Goal: Information Seeking & Learning: Learn about a topic

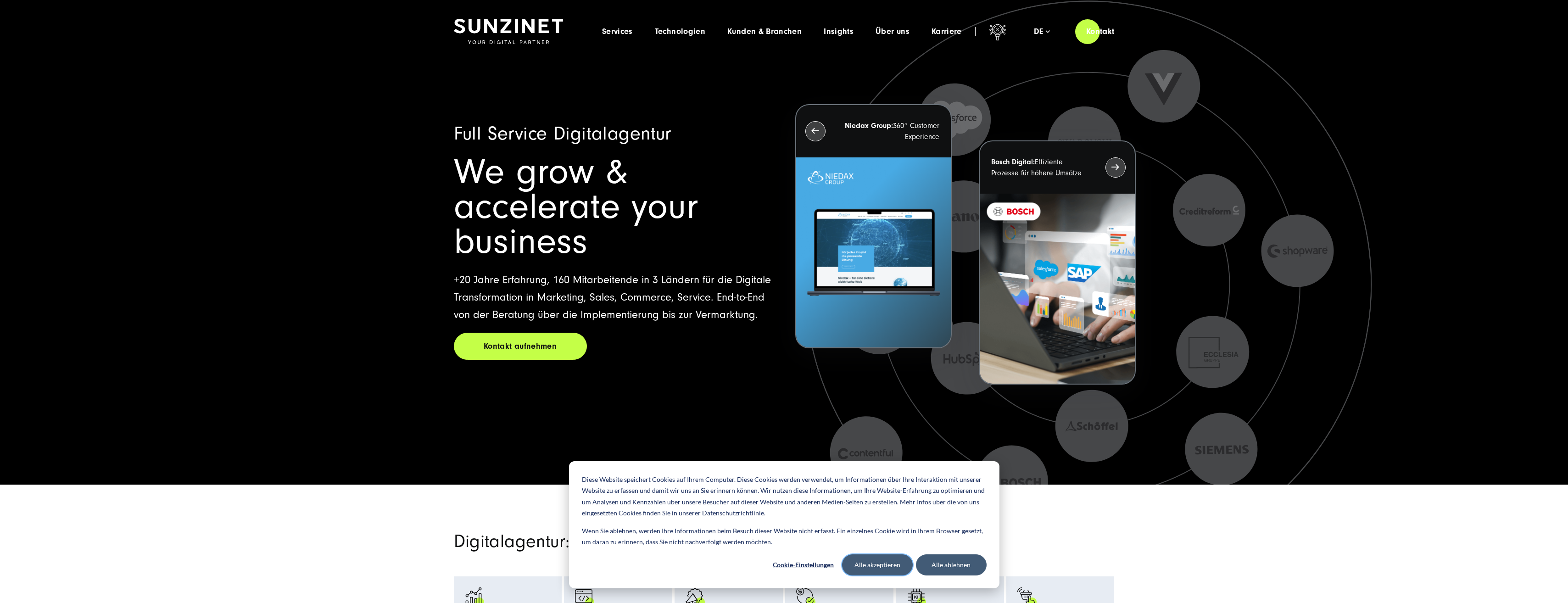
click at [894, 562] on button "Alle akzeptieren" at bounding box center [877, 565] width 71 height 21
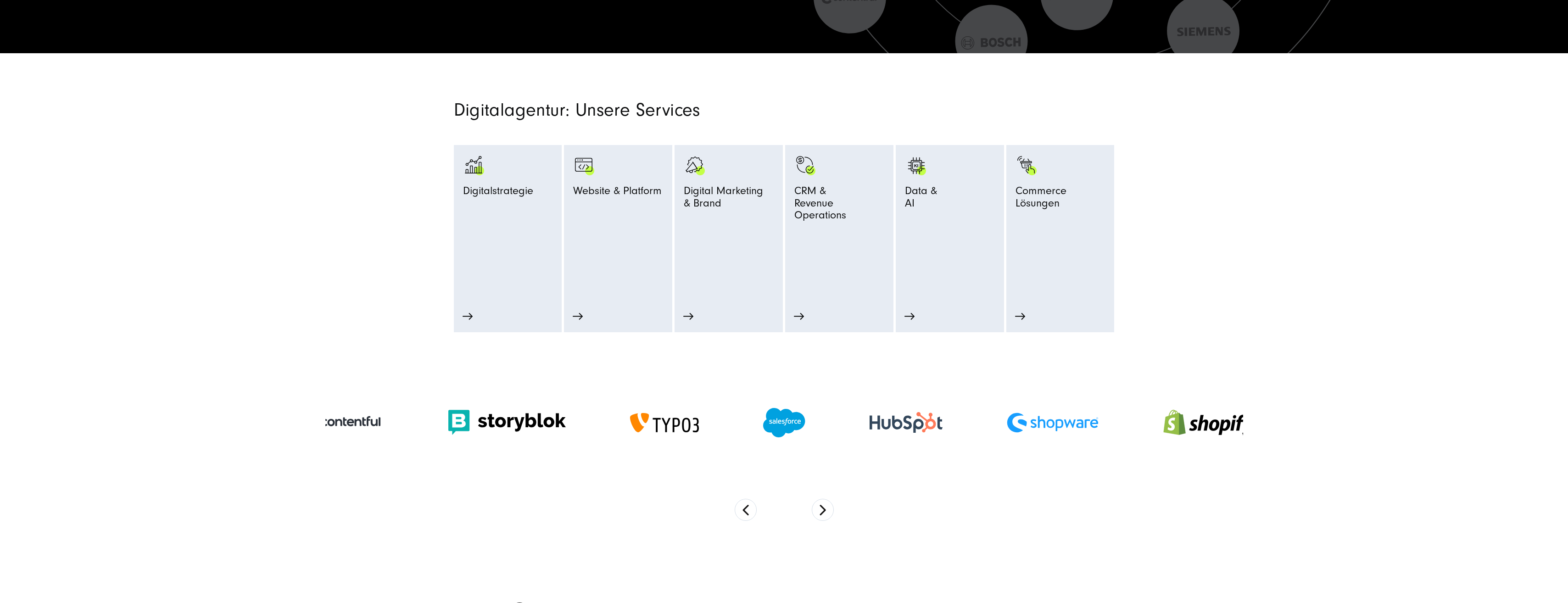
scroll to position [459, 0]
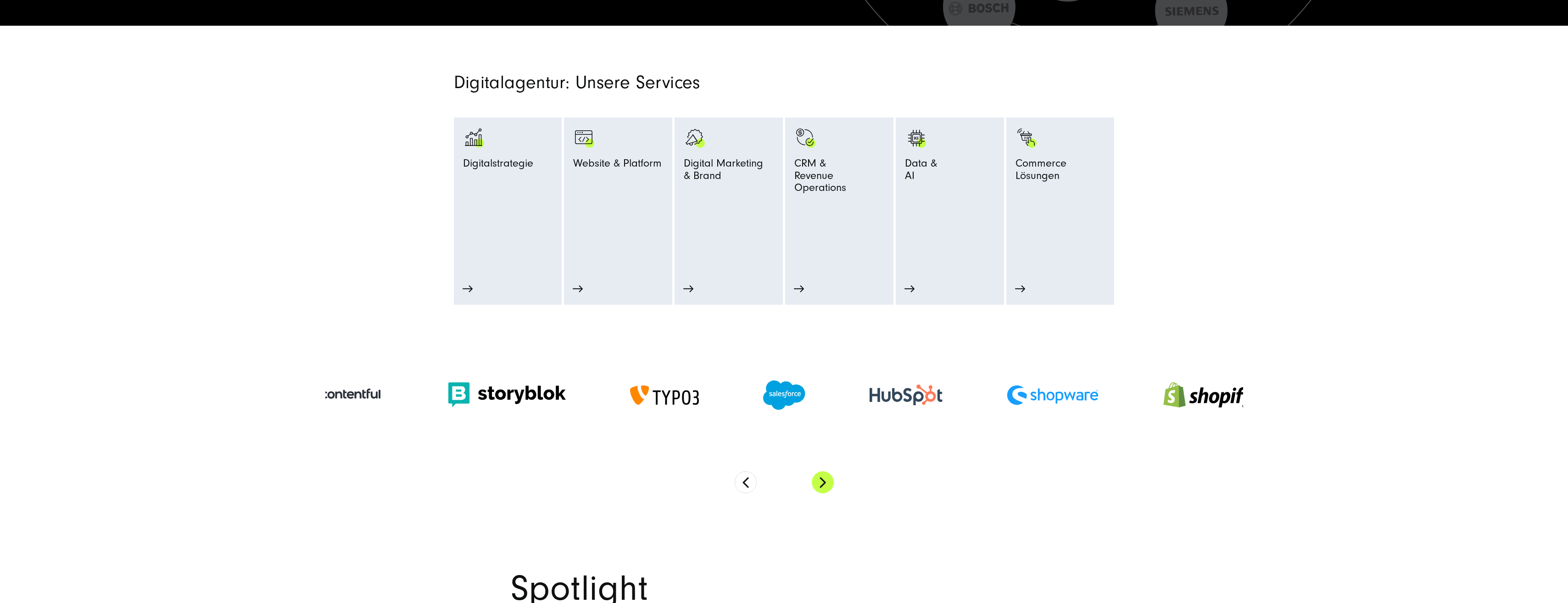
click at [823, 484] on button "Next" at bounding box center [823, 482] width 22 height 22
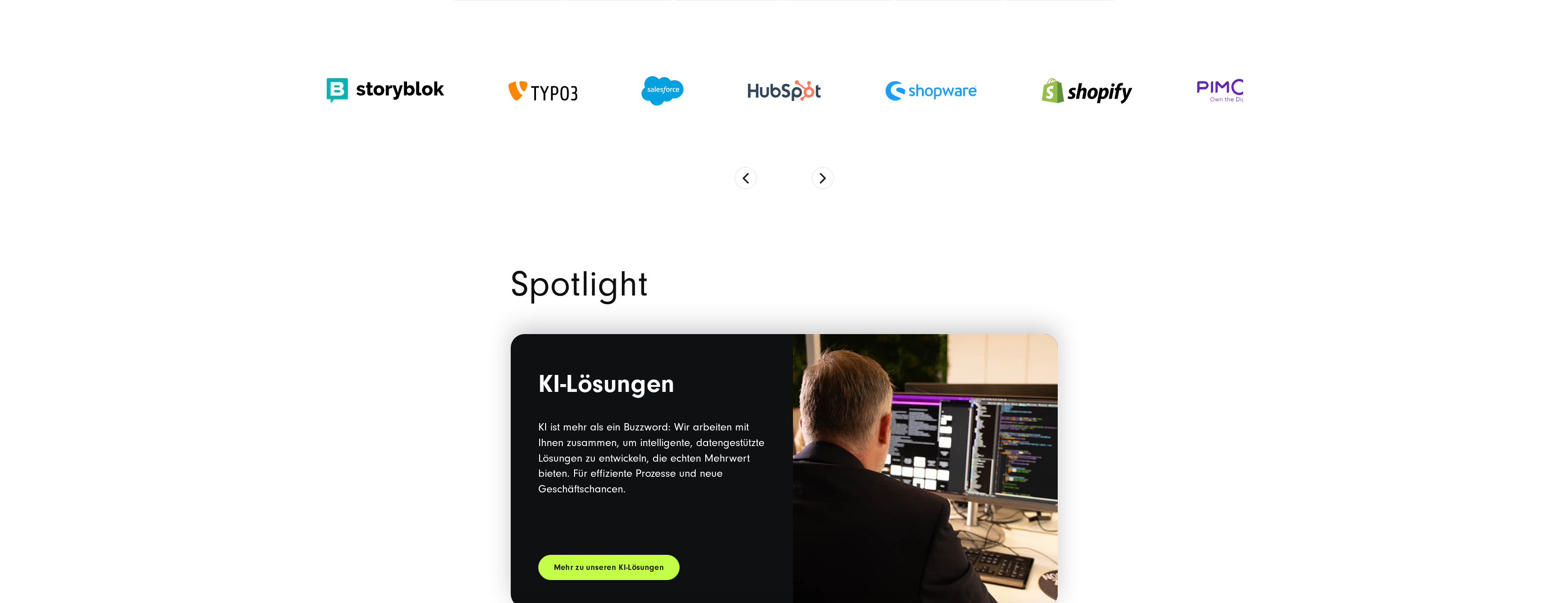
scroll to position [826, 0]
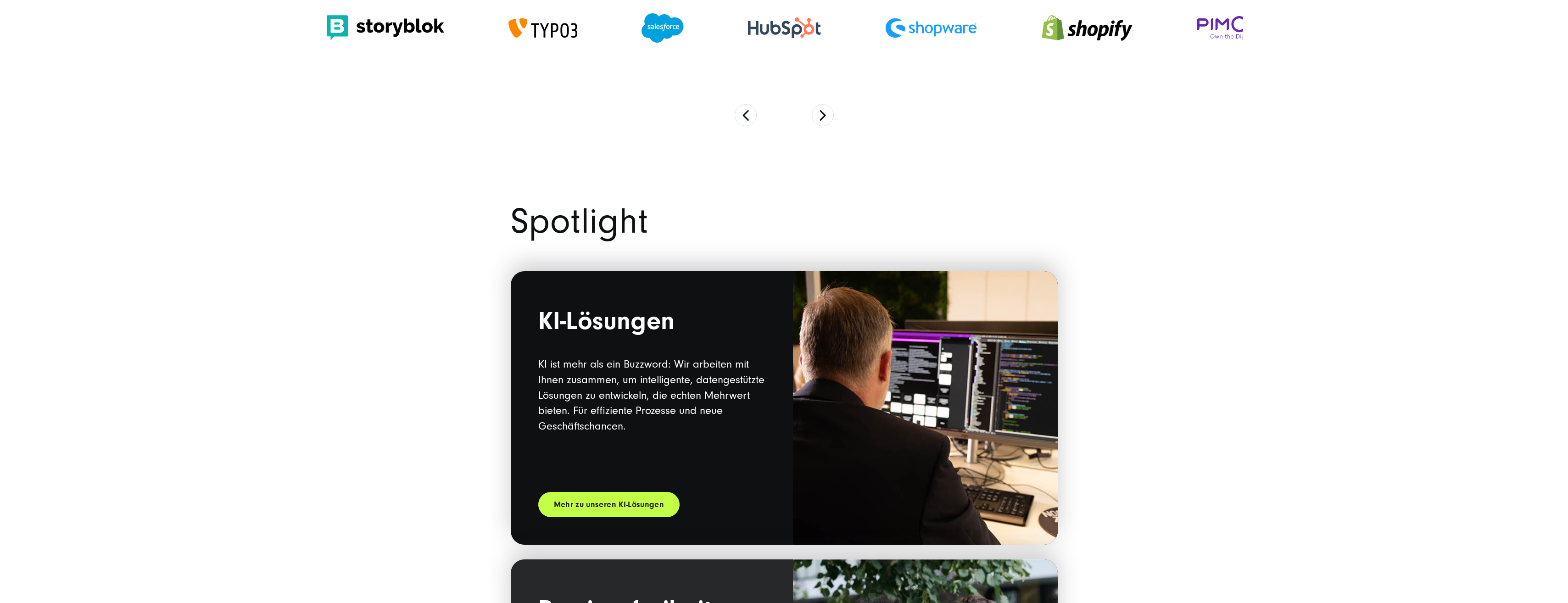
click at [772, 448] on div "KI-Lösungen KI ist mehr als ein Buzzword: Wir arbeiten mit Ihnen zusammen, um i…" at bounding box center [652, 408] width 282 height 273
click at [622, 504] on link "Mehr zu unseren KI-Lösungen" at bounding box center [615, 504] width 153 height 25
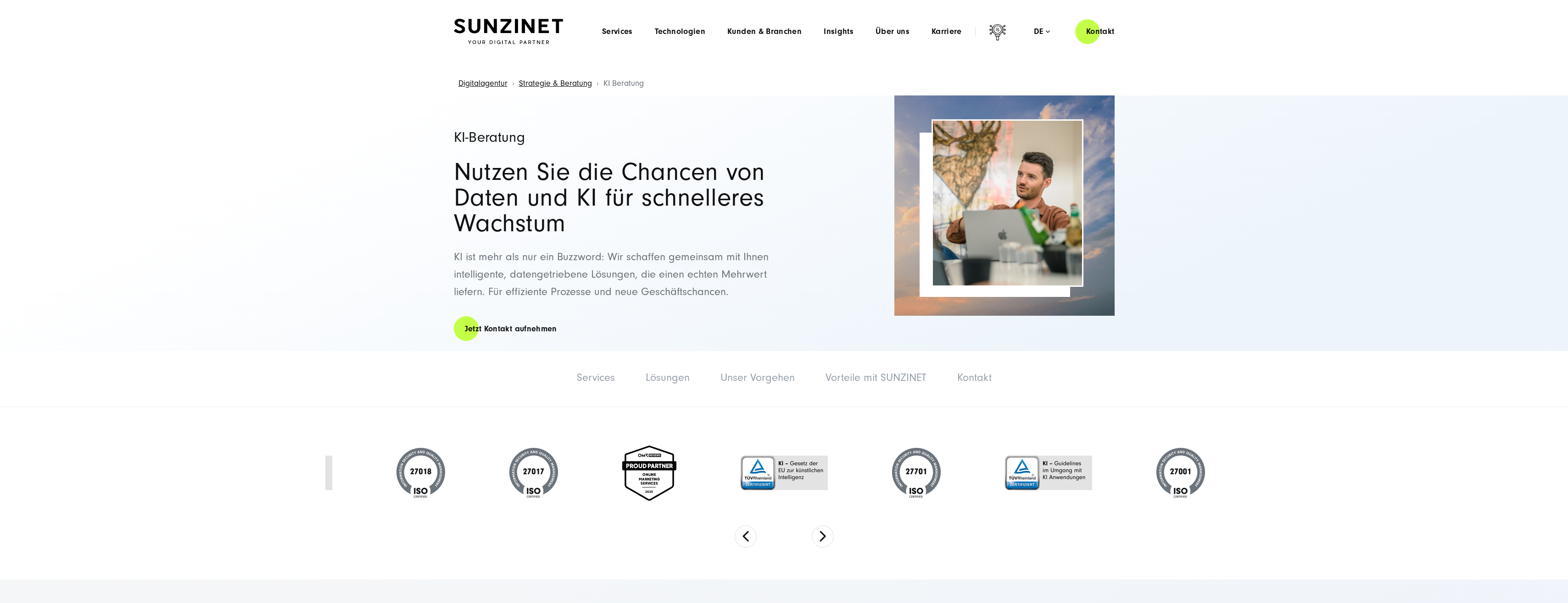
click at [493, 31] on img at bounding box center [508, 32] width 109 height 26
